Goal: Task Accomplishment & Management: Manage account settings

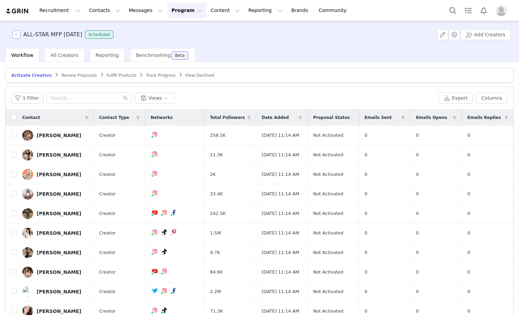
click at [17, 36] on button "button" at bounding box center [16, 35] width 8 height 8
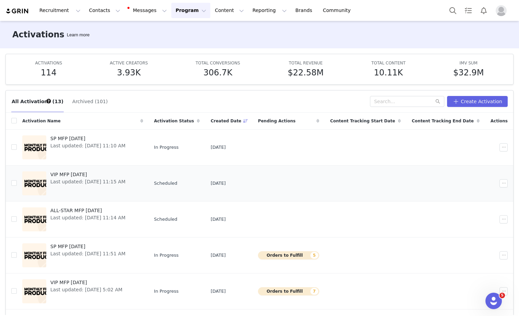
click at [81, 174] on span "VIP MFP [DATE]" at bounding box center [87, 174] width 75 height 7
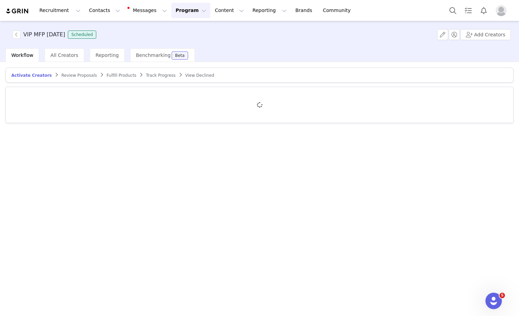
click at [71, 78] on article "Activate Creators Review Proposals Fulfill Products Track Progress View Declined" at bounding box center [259, 75] width 508 height 15
click at [71, 76] on span "Review Proposals" at bounding box center [79, 75] width 36 height 5
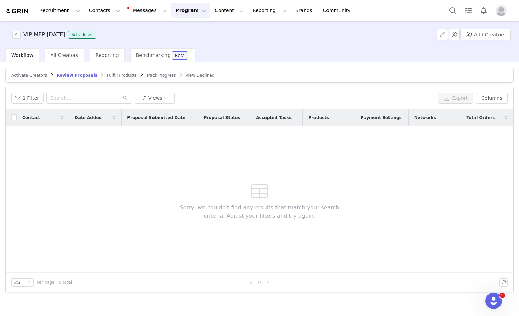
click at [21, 77] on span "Activate Creators" at bounding box center [29, 75] width 36 height 5
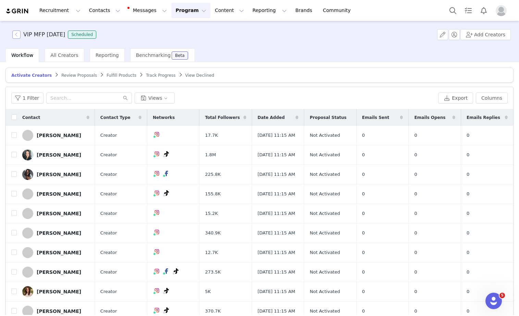
click at [15, 33] on button "button" at bounding box center [16, 35] width 8 height 8
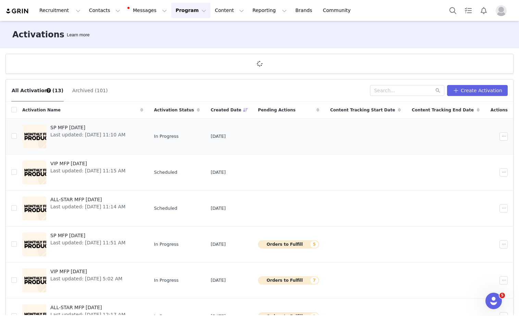
click at [75, 127] on span "SP MFP [DATE]" at bounding box center [87, 127] width 75 height 7
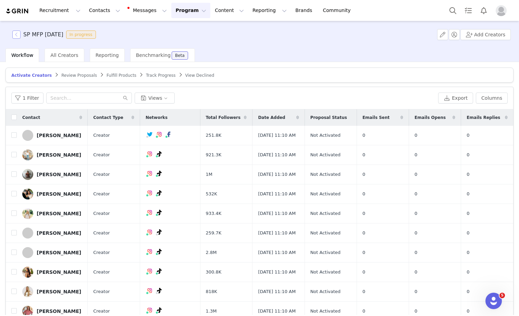
click at [15, 35] on button "button" at bounding box center [16, 35] width 8 height 8
